Goal: Navigation & Orientation: Find specific page/section

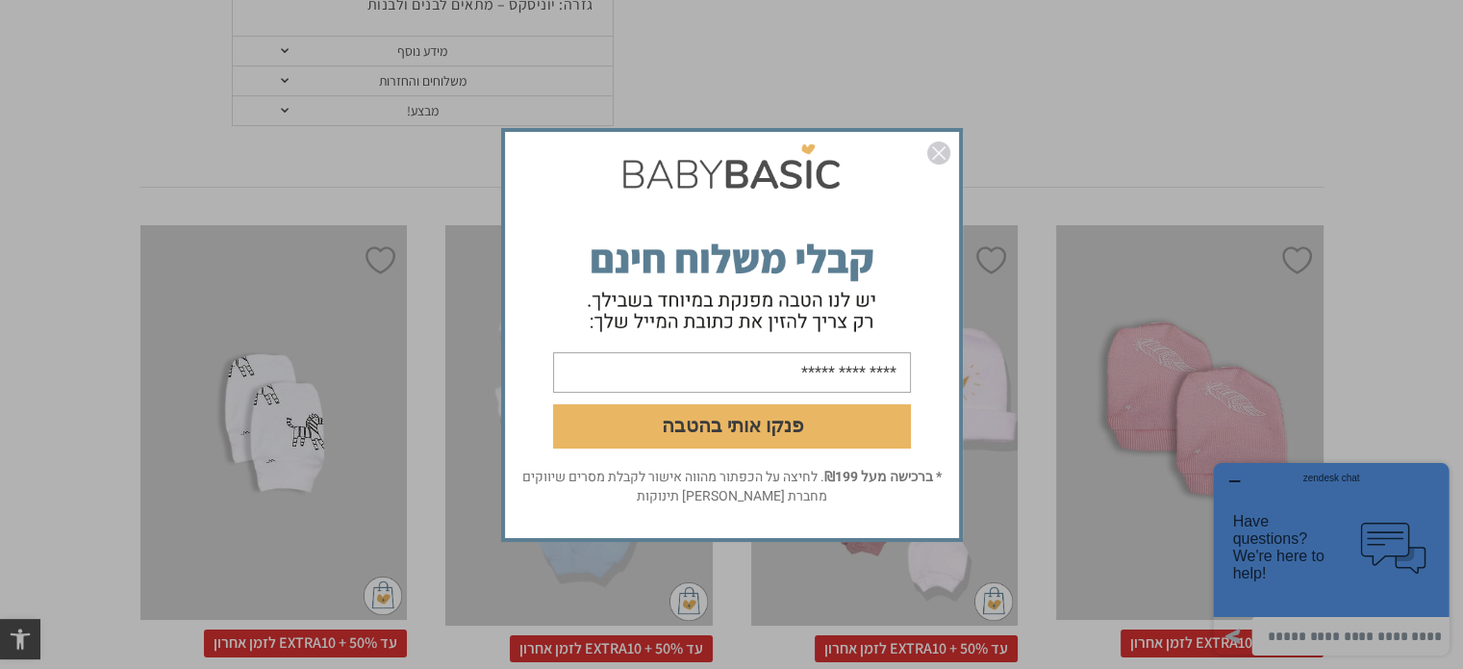
scroll to position [866, 0]
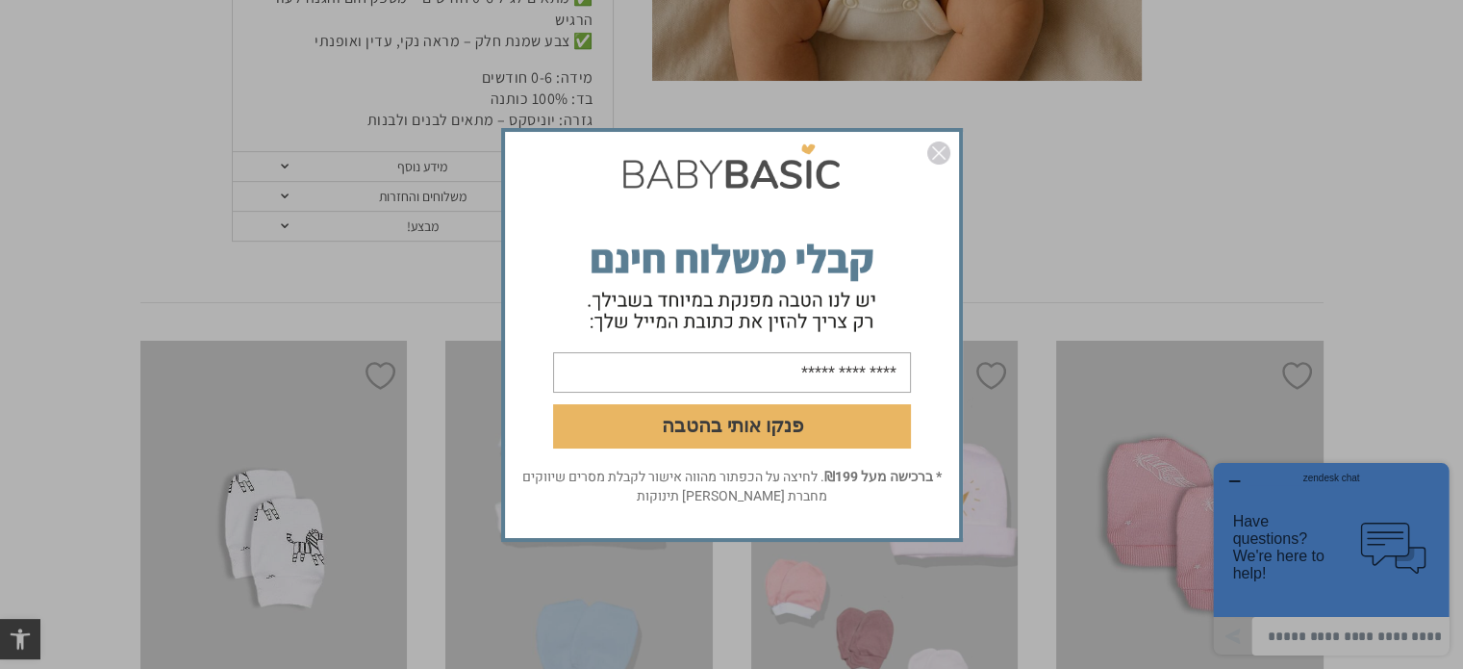
click at [941, 148] on img "סגור" at bounding box center [938, 152] width 23 height 23
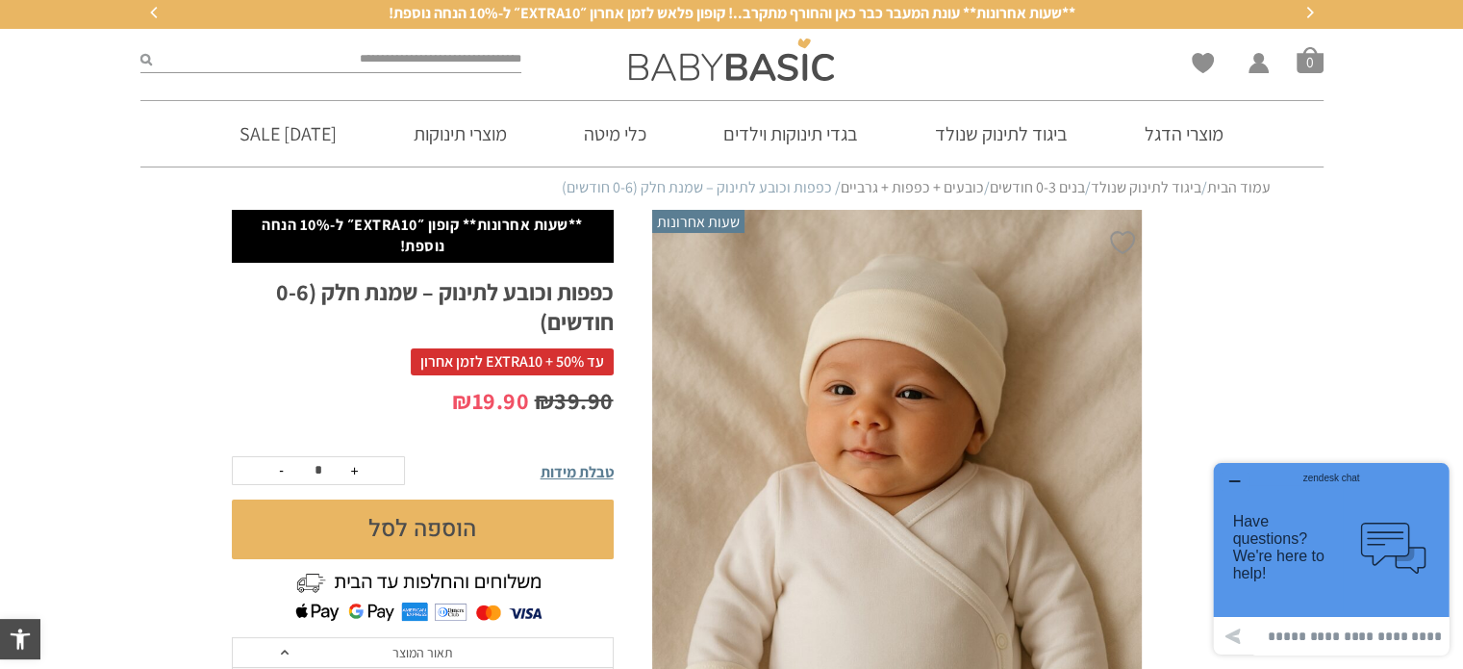
scroll to position [0, 0]
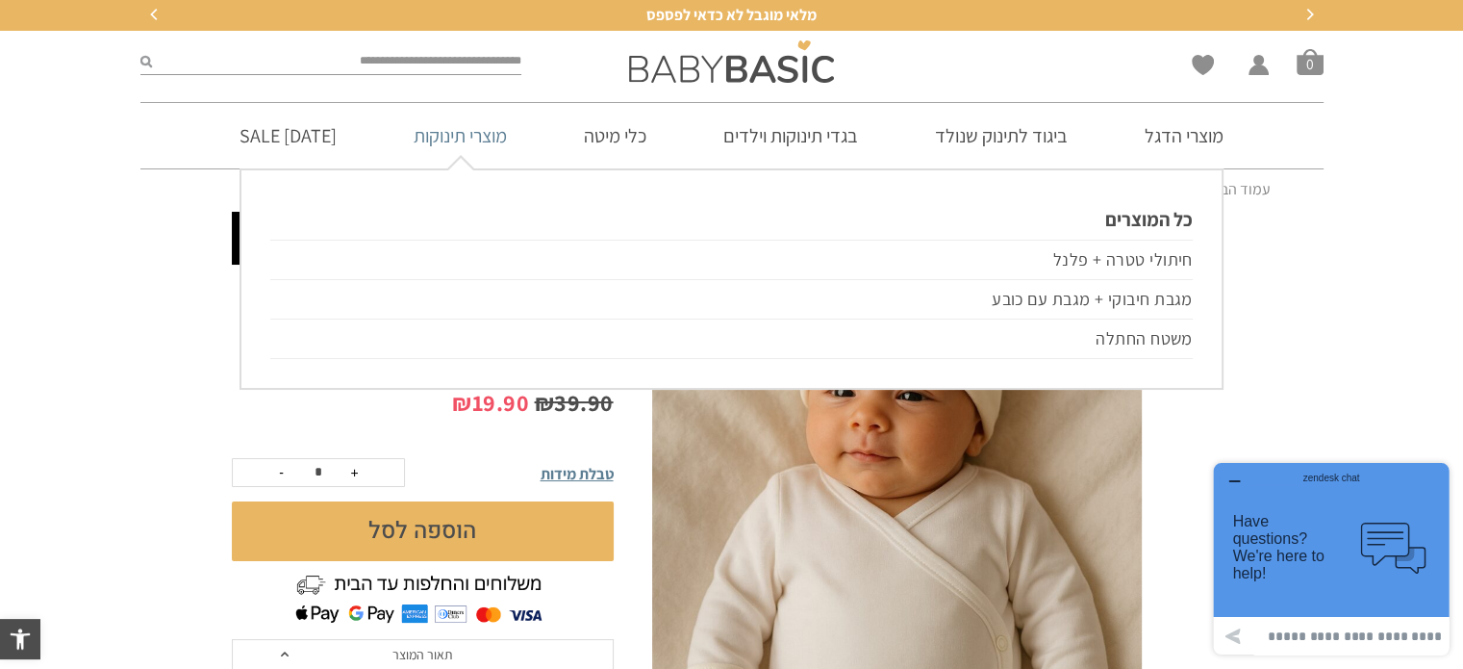
click at [512, 141] on link "מוצרי תינוקות" at bounding box center [460, 135] width 151 height 65
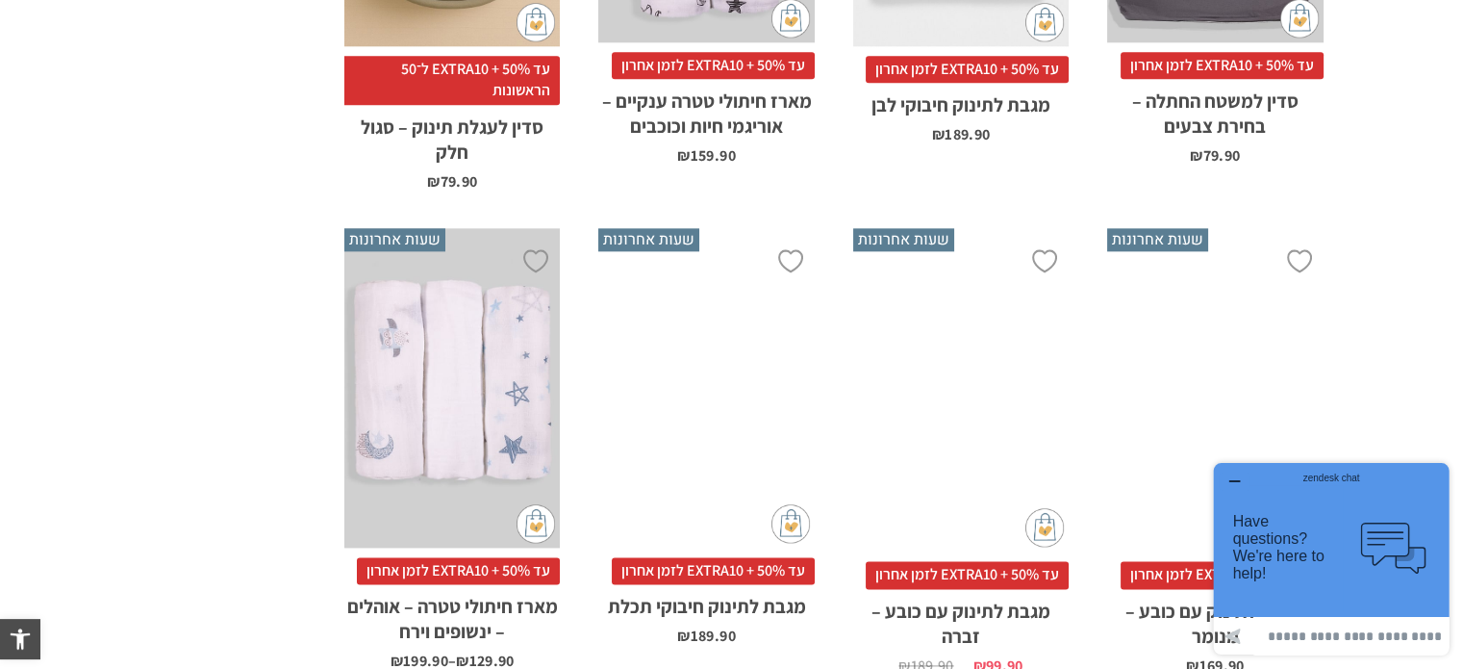
scroll to position [2340, 0]
